Goal: Information Seeking & Learning: Learn about a topic

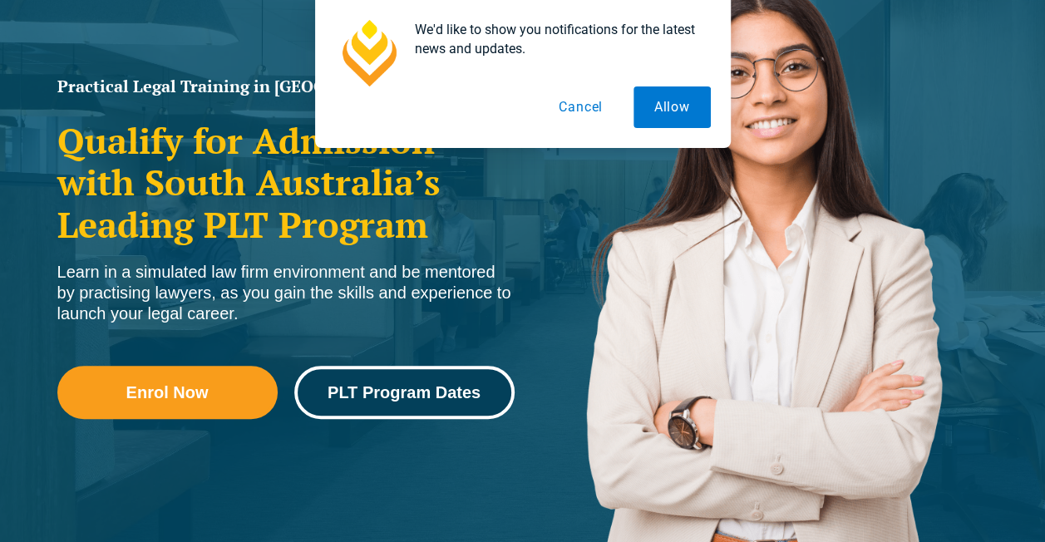
click at [386, 401] on span "PLT Program Dates" at bounding box center [404, 392] width 153 height 17
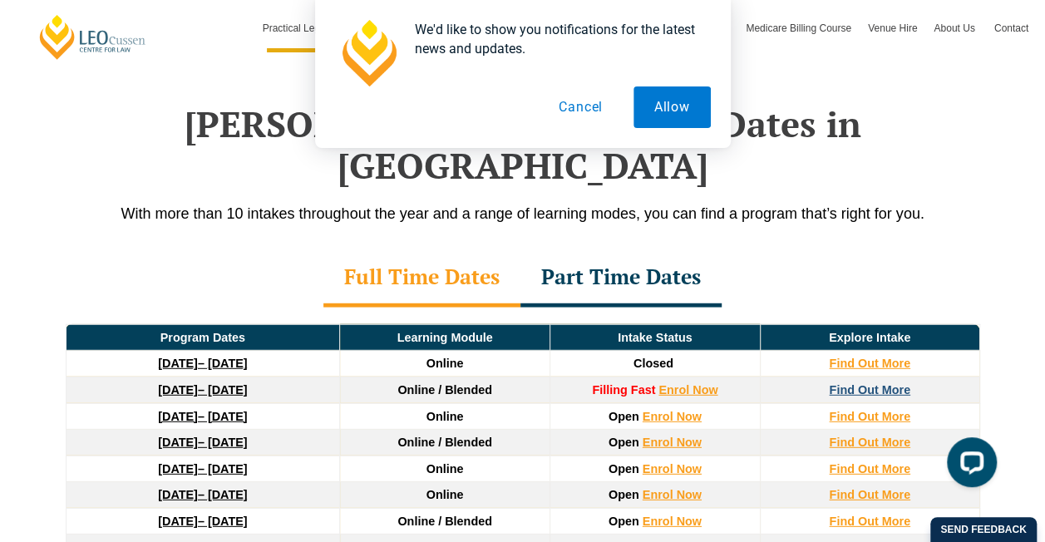
click at [851, 383] on strong "Find Out More" at bounding box center [869, 389] width 81 height 13
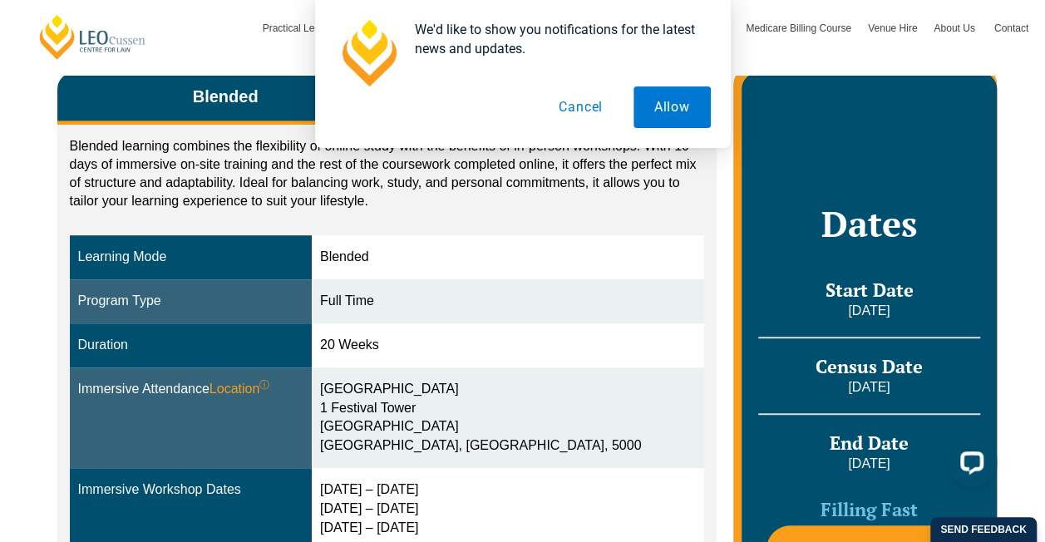
scroll to position [301, 0]
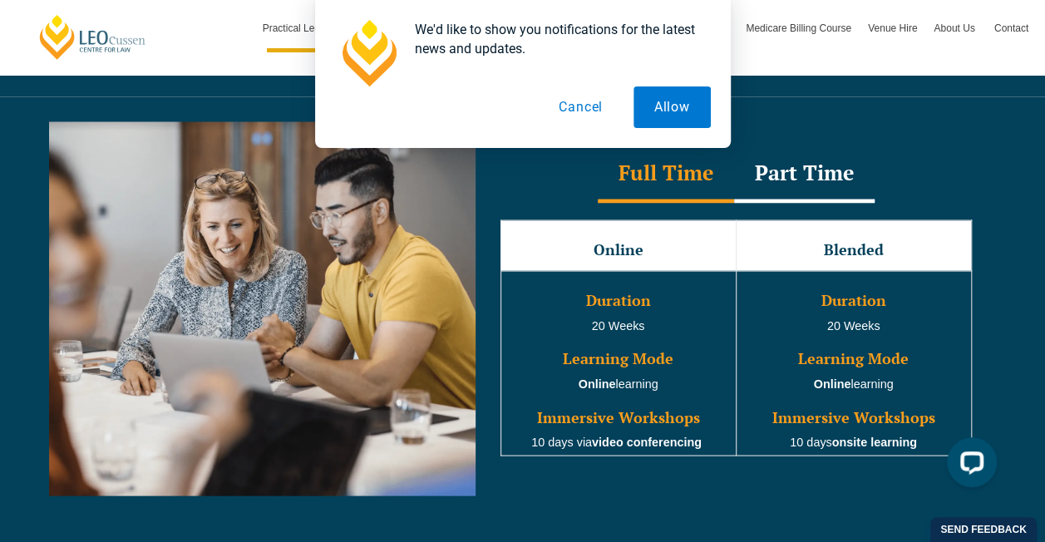
scroll to position [1443, 0]
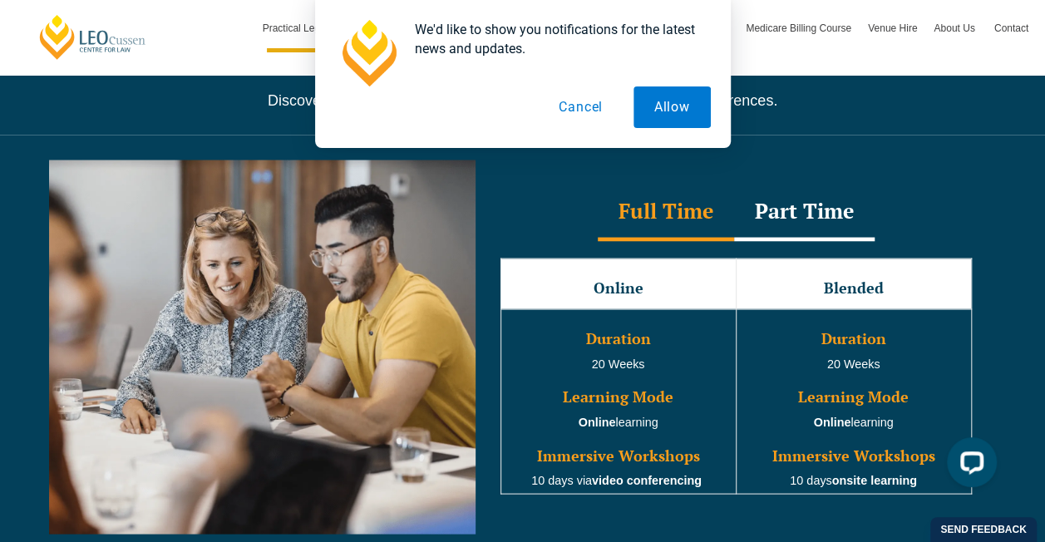
click at [534, 214] on div "Full Time Part Time" at bounding box center [736, 212] width 505 height 58
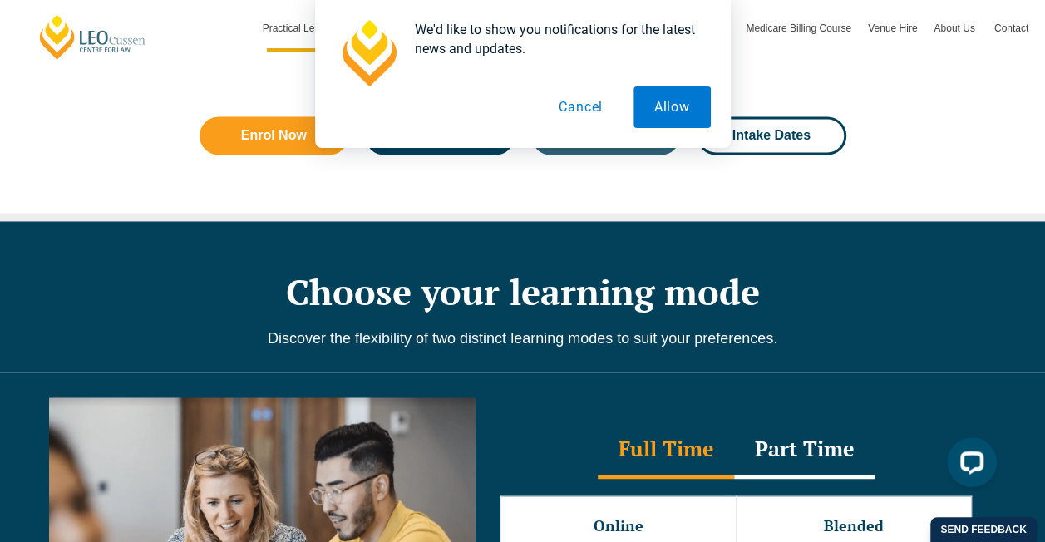
scroll to position [1186, 0]
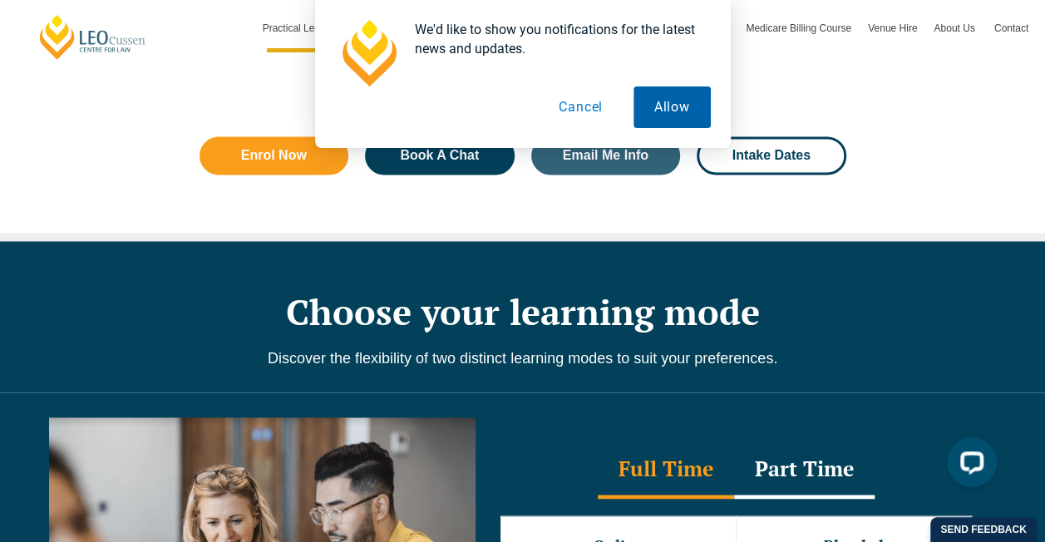
click at [663, 101] on button "Allow" at bounding box center [672, 107] width 77 height 42
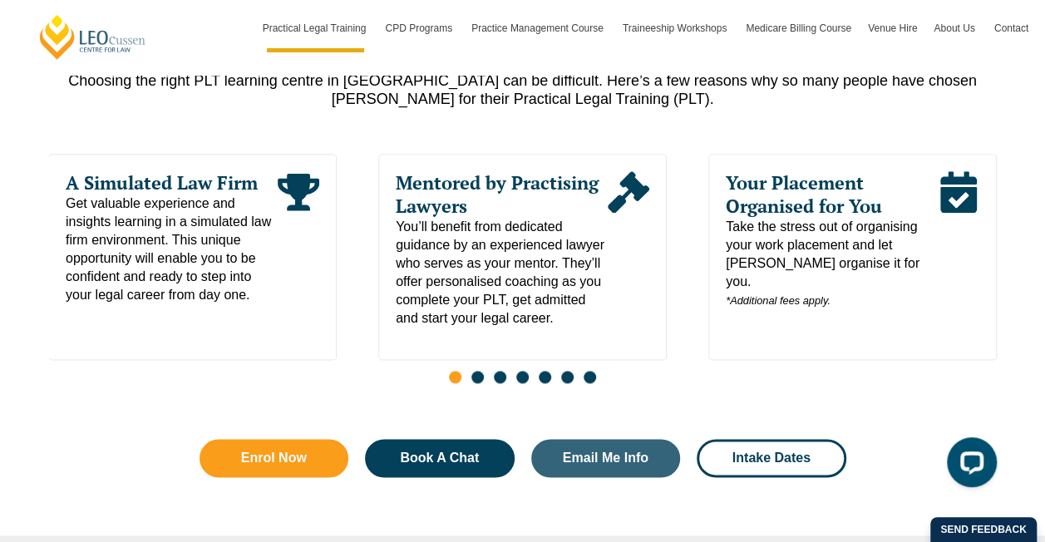
scroll to position [901, 0]
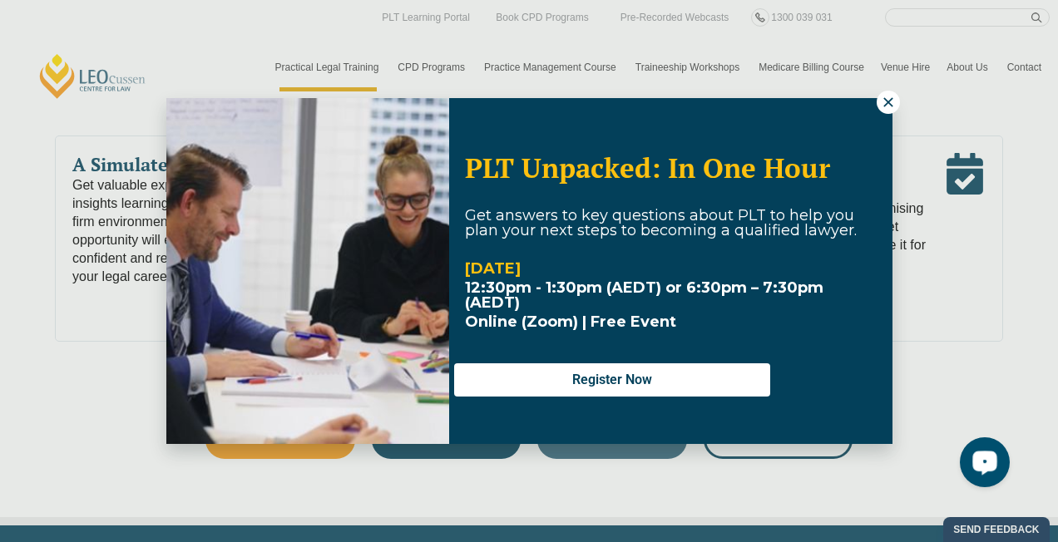
click at [994, 321] on div "PLT Unpacked: In One Hour Get answers to key questions about PLT to help you pl…" at bounding box center [529, 271] width 1058 height 542
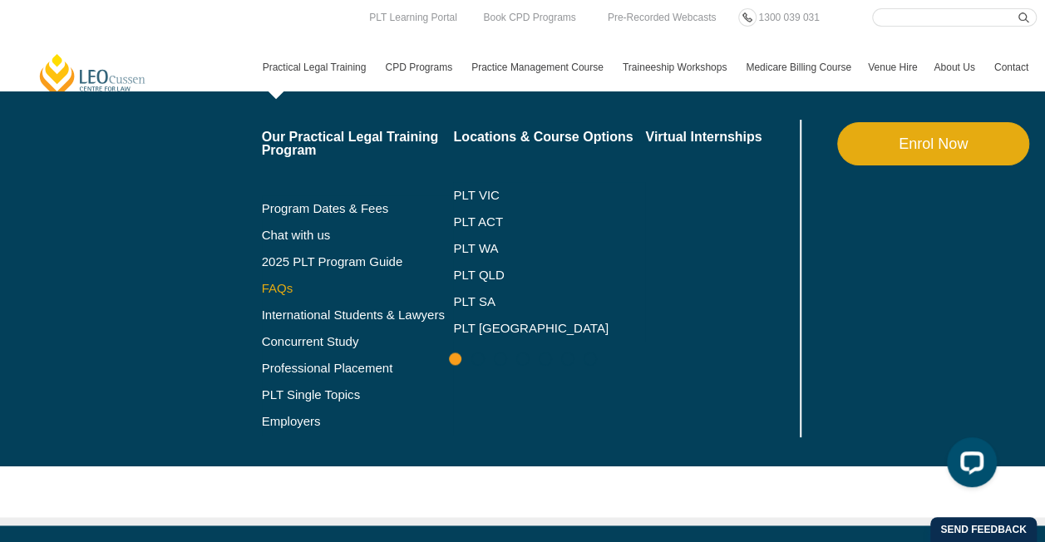
click at [290, 289] on link "FAQs" at bounding box center [358, 288] width 192 height 13
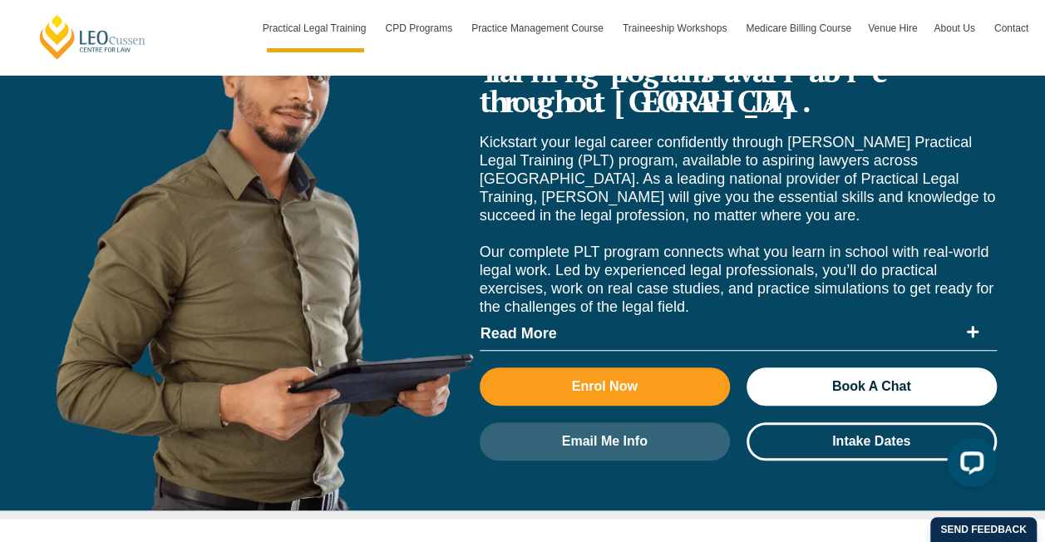
scroll to position [6570, 0]
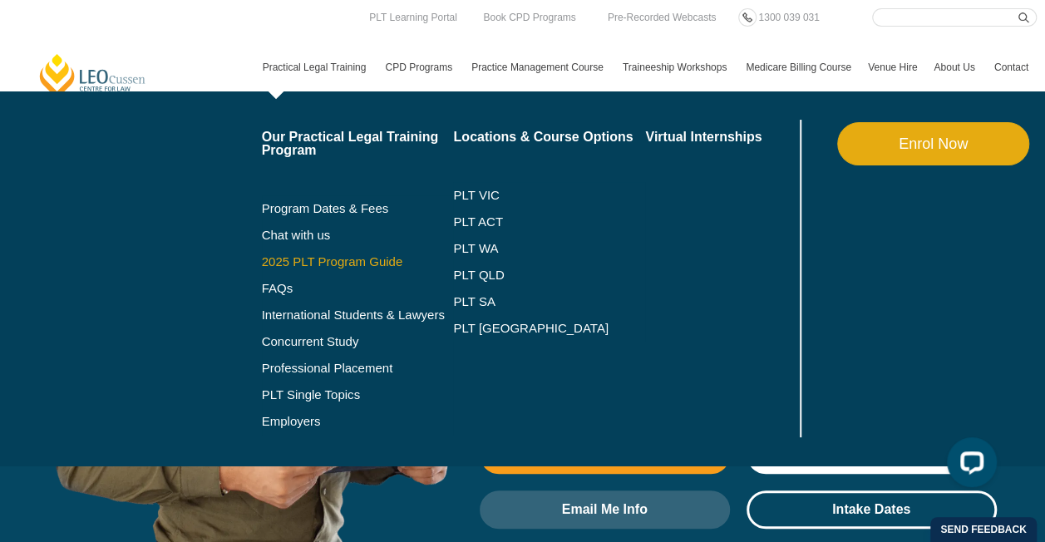
click at [314, 258] on link "2025 PLT Program Guide" at bounding box center [337, 261] width 150 height 13
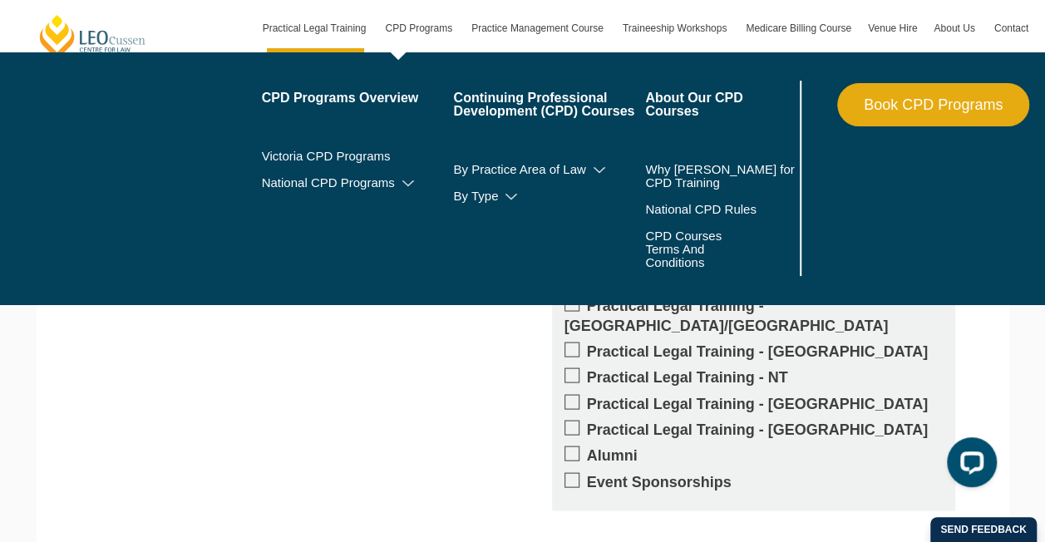
scroll to position [1457, 0]
